Goal: Find specific page/section: Find specific page/section

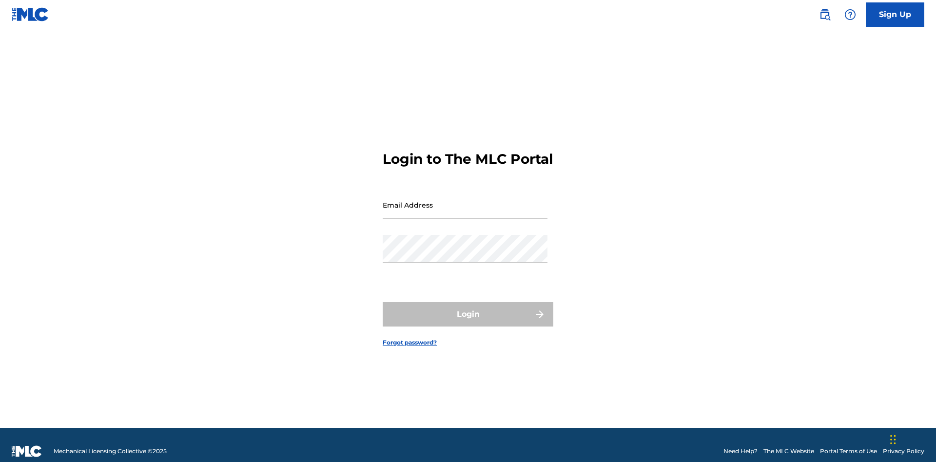
scroll to position [13, 0]
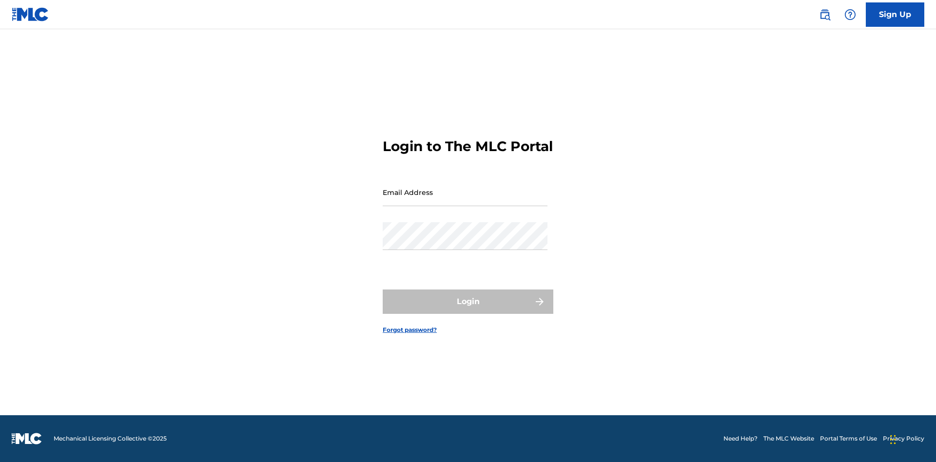
click at [465, 200] on input "Email Address" at bounding box center [465, 192] width 165 height 28
type input "Helena.Songwriter@gmail.com"
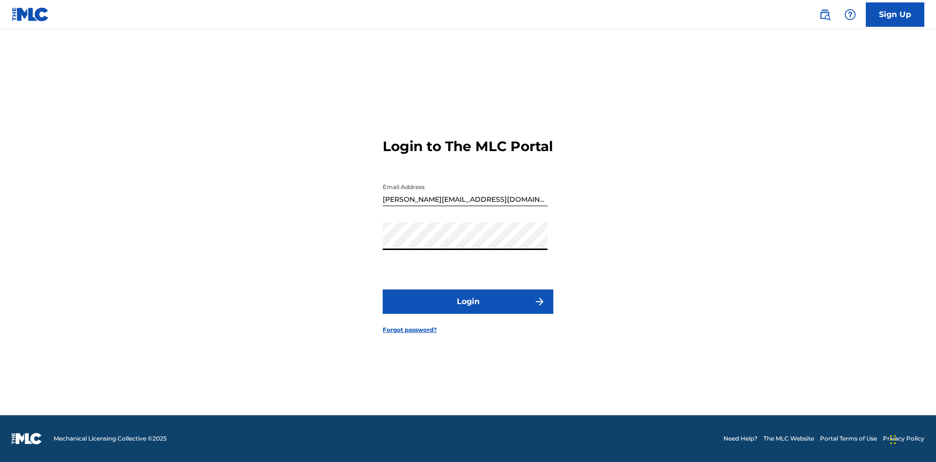
click at [468, 310] on button "Login" at bounding box center [468, 301] width 171 height 24
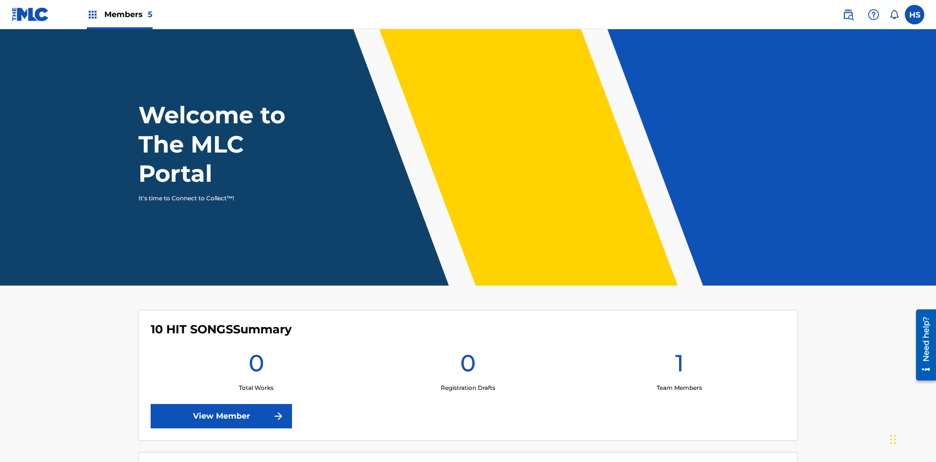
click at [119, 14] on span "Members 5" at bounding box center [128, 14] width 48 height 11
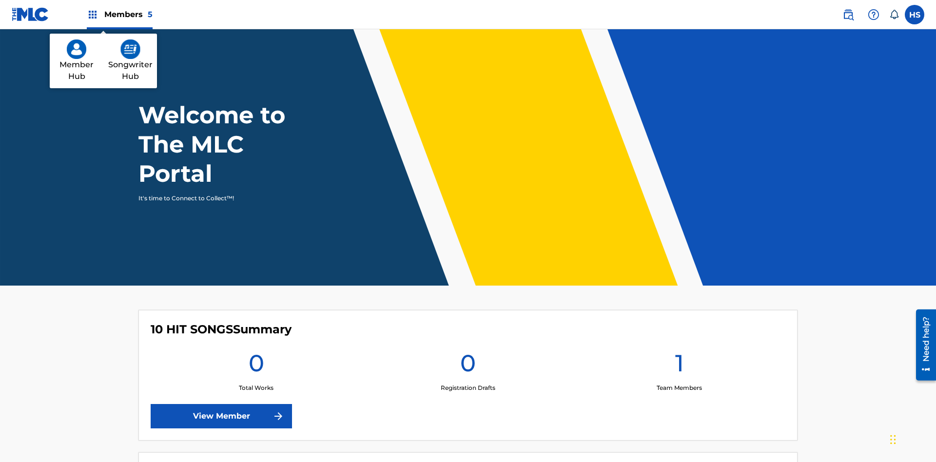
click at [130, 49] on img at bounding box center [130, 48] width 20 height 19
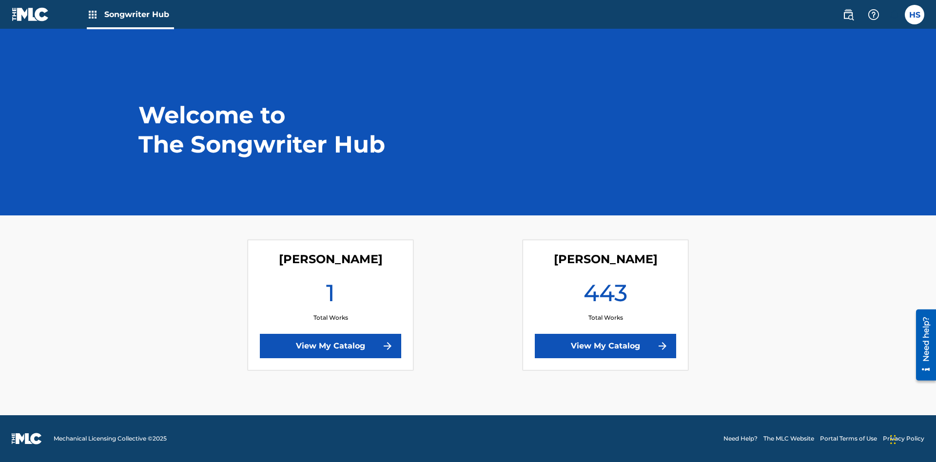
click at [330, 346] on link "View My Catalog" at bounding box center [330, 346] width 141 height 24
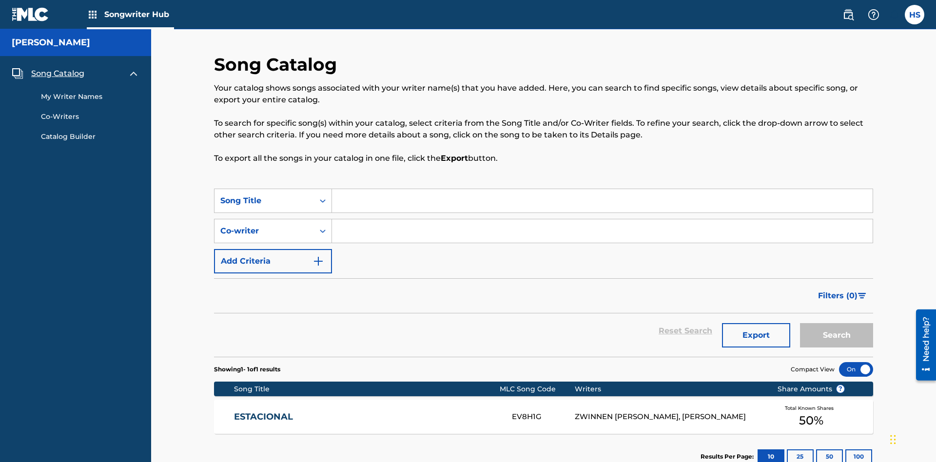
click at [90, 92] on link "My Writer Names" at bounding box center [90, 97] width 98 height 10
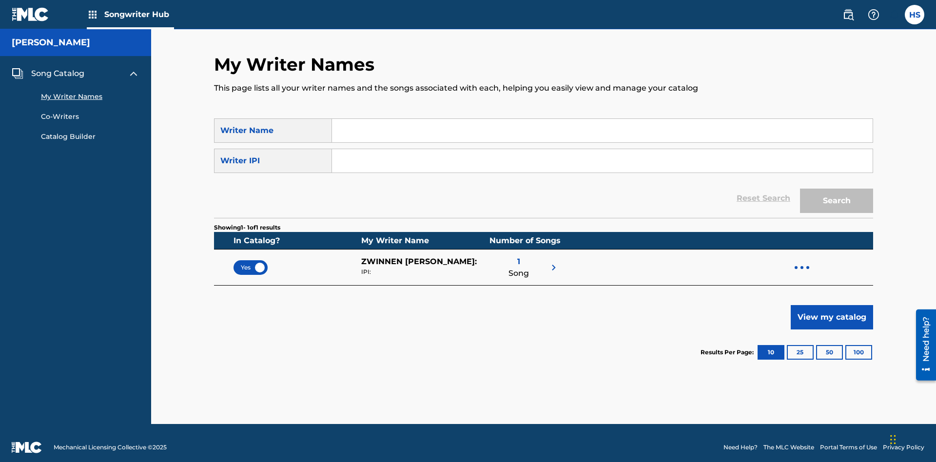
click at [602, 131] on input "Search Form" at bounding box center [602, 130] width 540 height 23
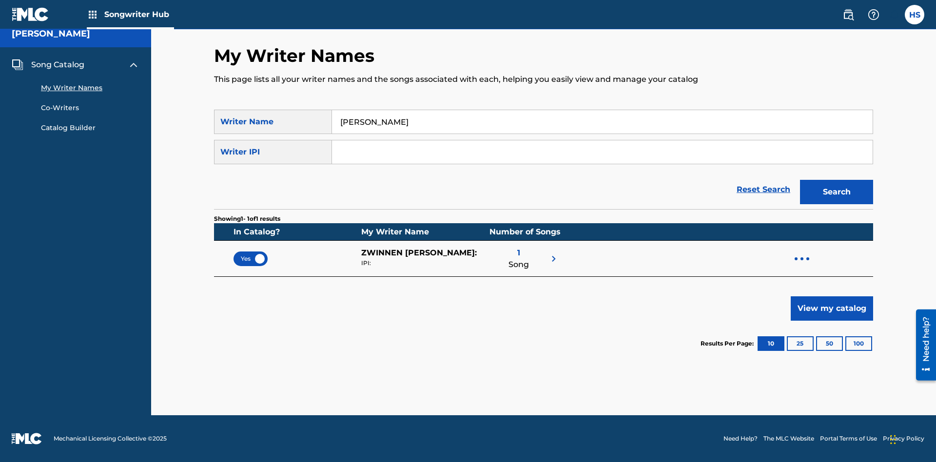
type input "NATALIE NICOLE HEMBY"
click at [602, 152] on input "Search Form" at bounding box center [602, 151] width 540 height 23
type input "00196748412"
click at [836, 192] on button "Search" at bounding box center [836, 192] width 73 height 24
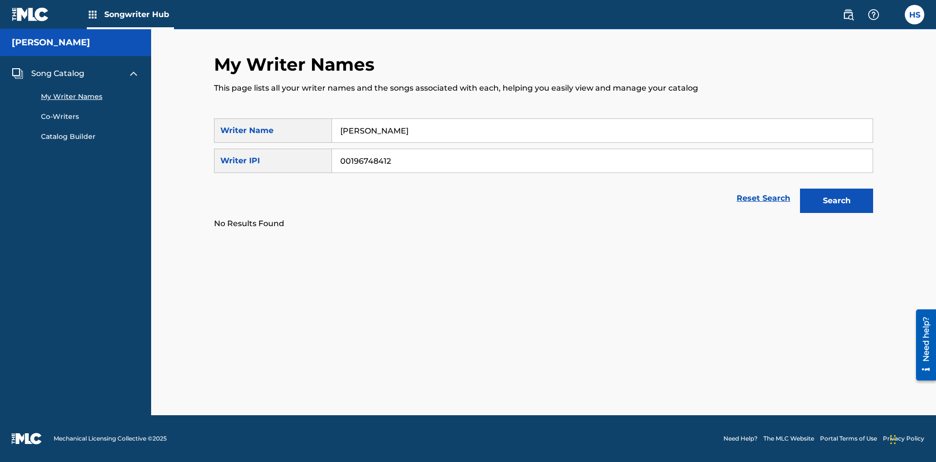
click at [58, 74] on span "Song Catalog" at bounding box center [57, 74] width 53 height 12
